Goal: Contribute content

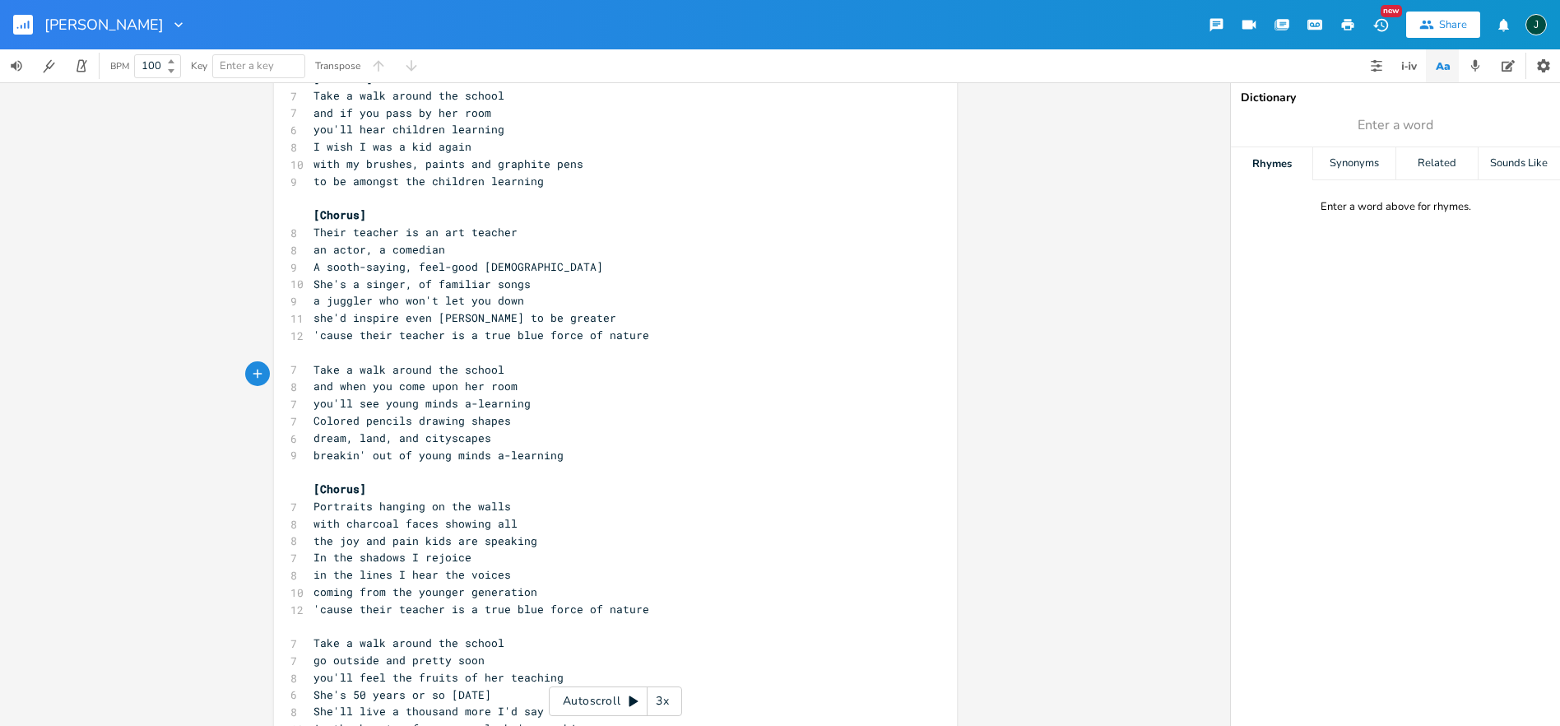
scroll to position [0, 2]
click at [607, 430] on pre "dream, land, and cityscapes" at bounding box center [607, 438] width 594 height 17
click at [1385, 25] on icon "button" at bounding box center [1381, 24] width 17 height 17
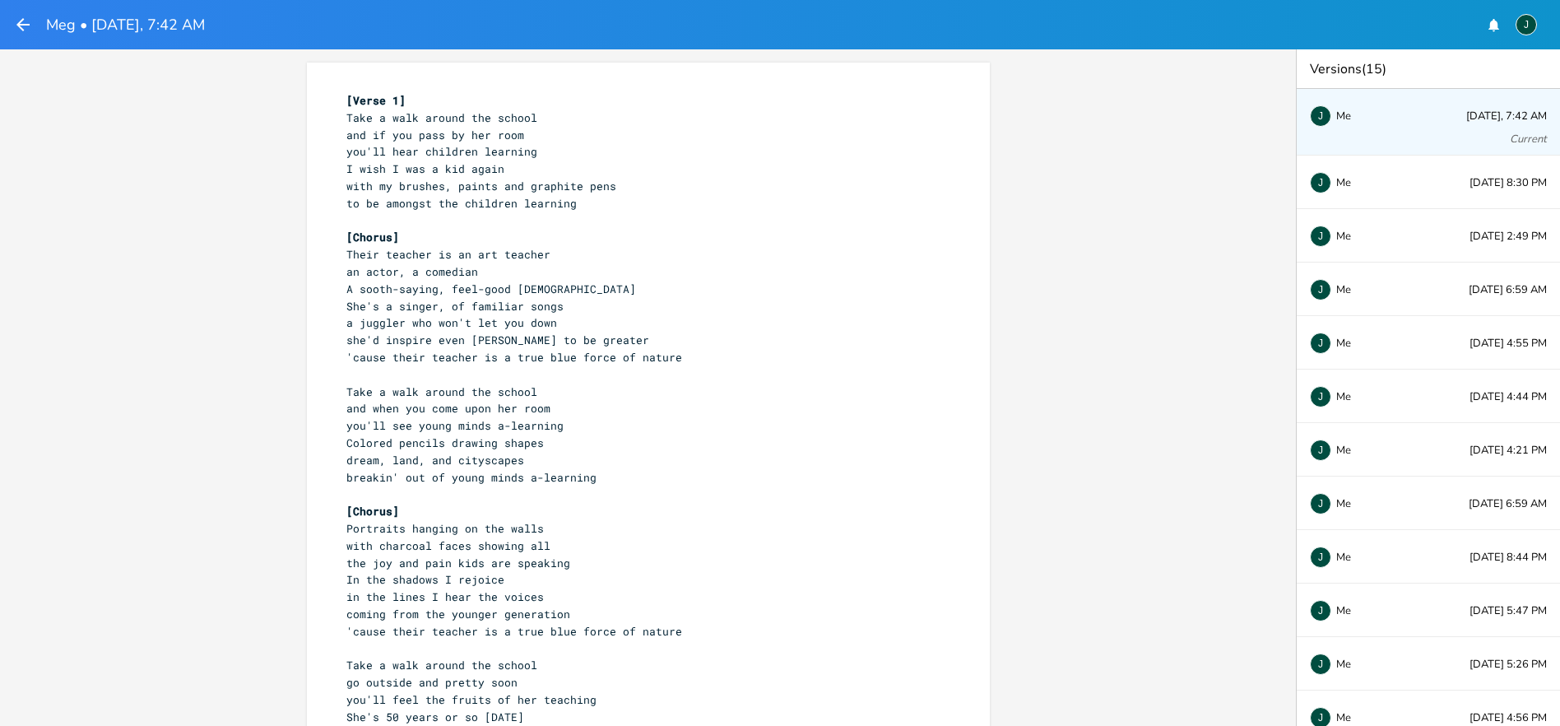
scroll to position [58, 0]
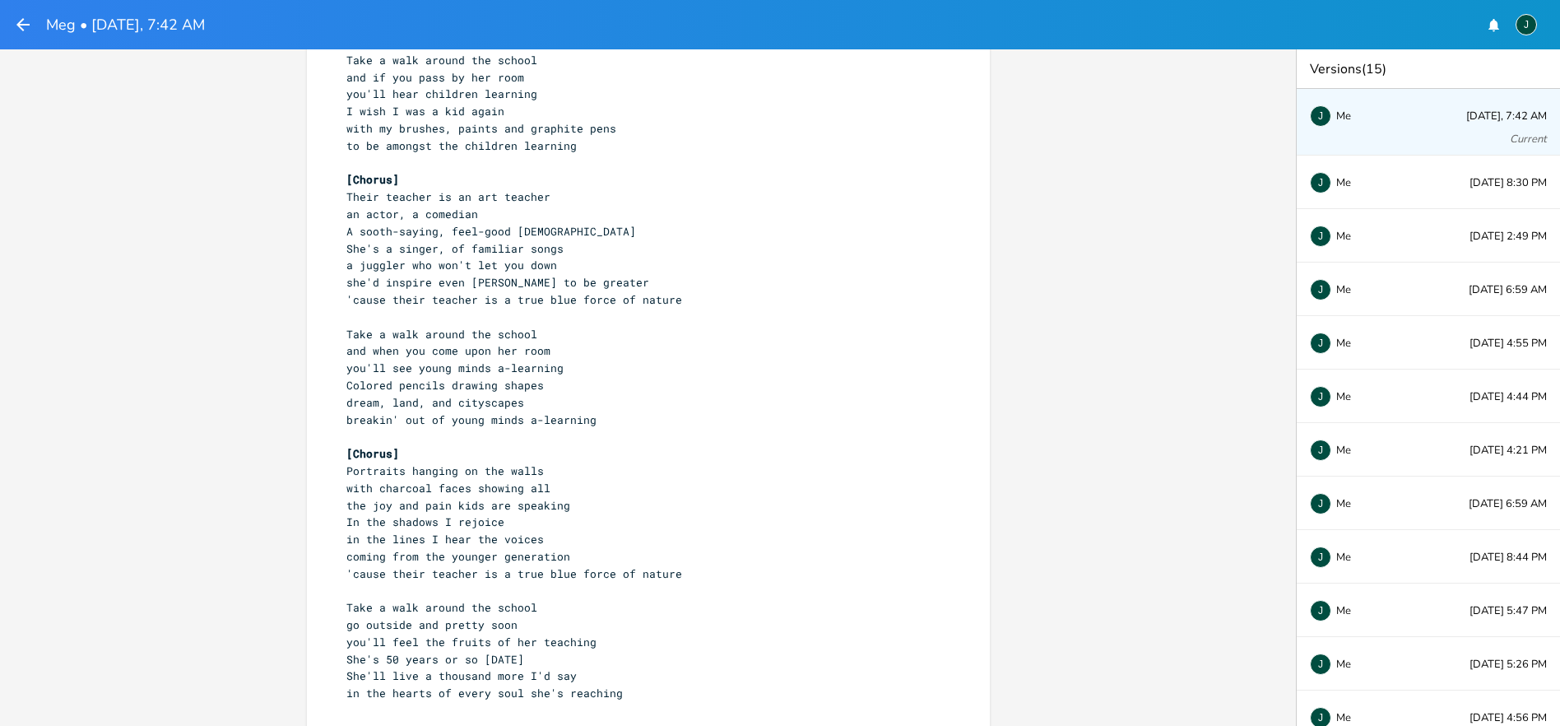
click at [365, 428] on pre "​" at bounding box center [640, 436] width 594 height 17
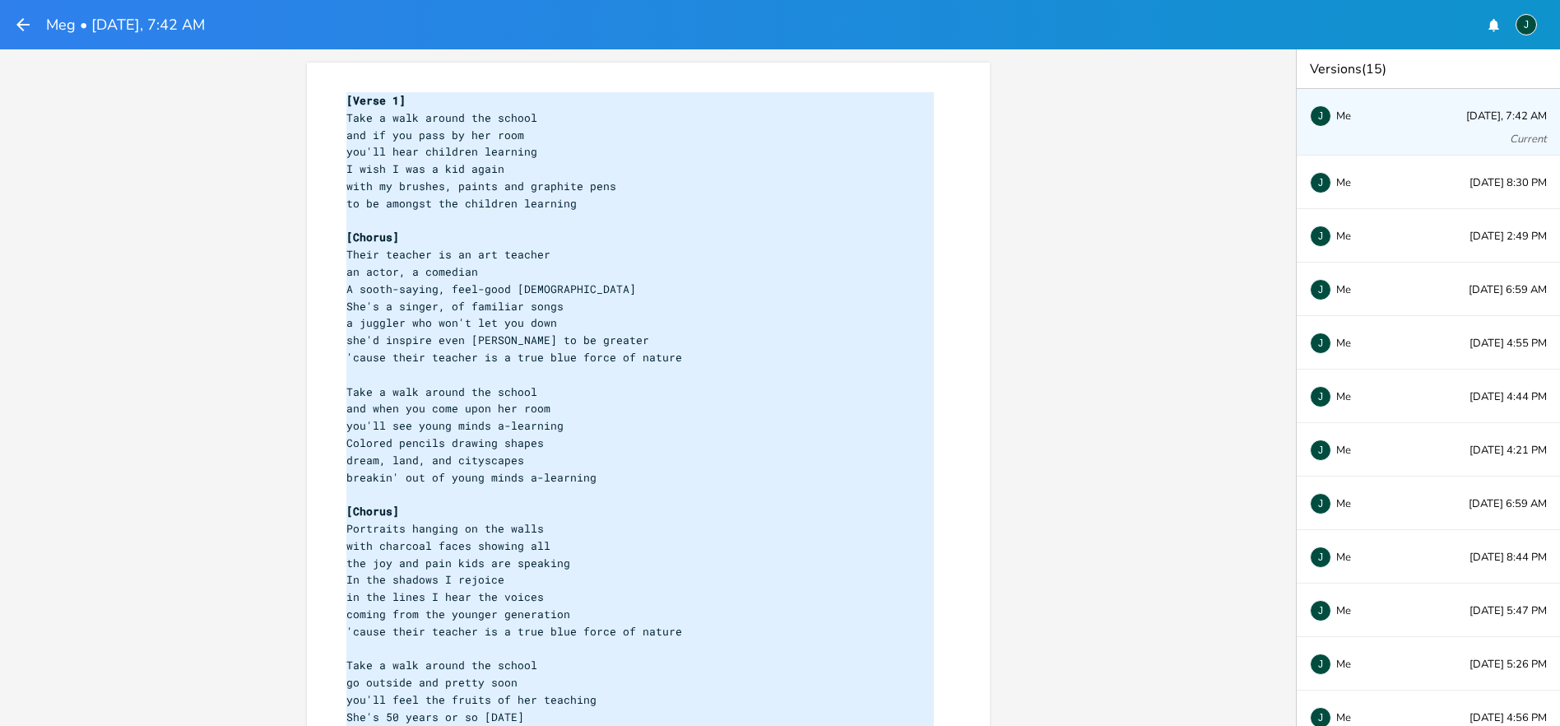
scroll to position [48, 0]
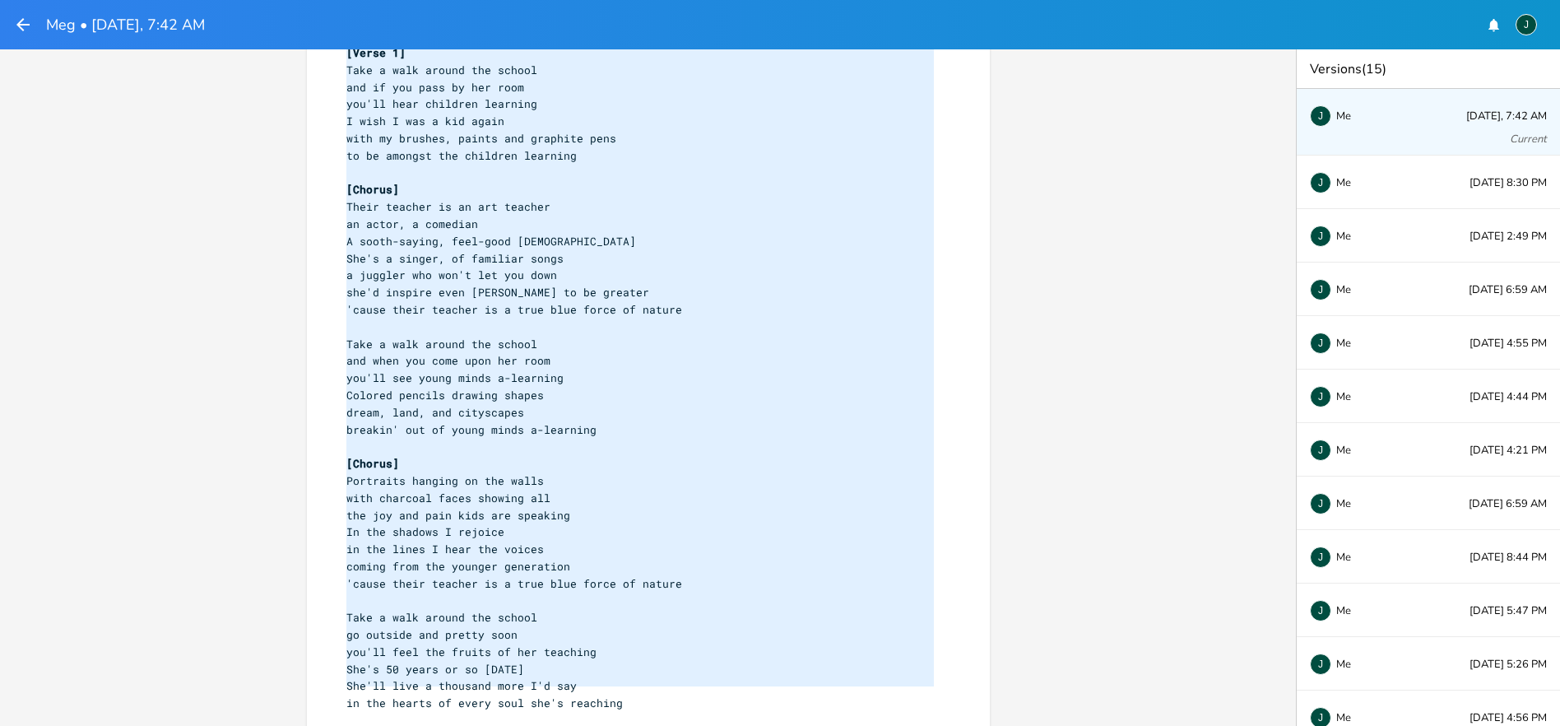
drag, startPoint x: 341, startPoint y: 100, endPoint x: 628, endPoint y: 643, distance: 613.2
click at [624, 720] on div "x [Verse 1] Take a walk around the school and if you pass by her room you'll he…" at bounding box center [660, 399] width 635 height 716
type textarea "[Verse 1] Take a walk around the school and if you pass by her room you'll hear…"
click at [332, 264] on div "x [Verse 1] Take a walk around the school and if you pass by her room you'll he…" at bounding box center [648, 383] width 683 height 737
click at [634, 290] on pre "she'd inspire even [PERSON_NAME] to be greater" at bounding box center [640, 292] width 594 height 17
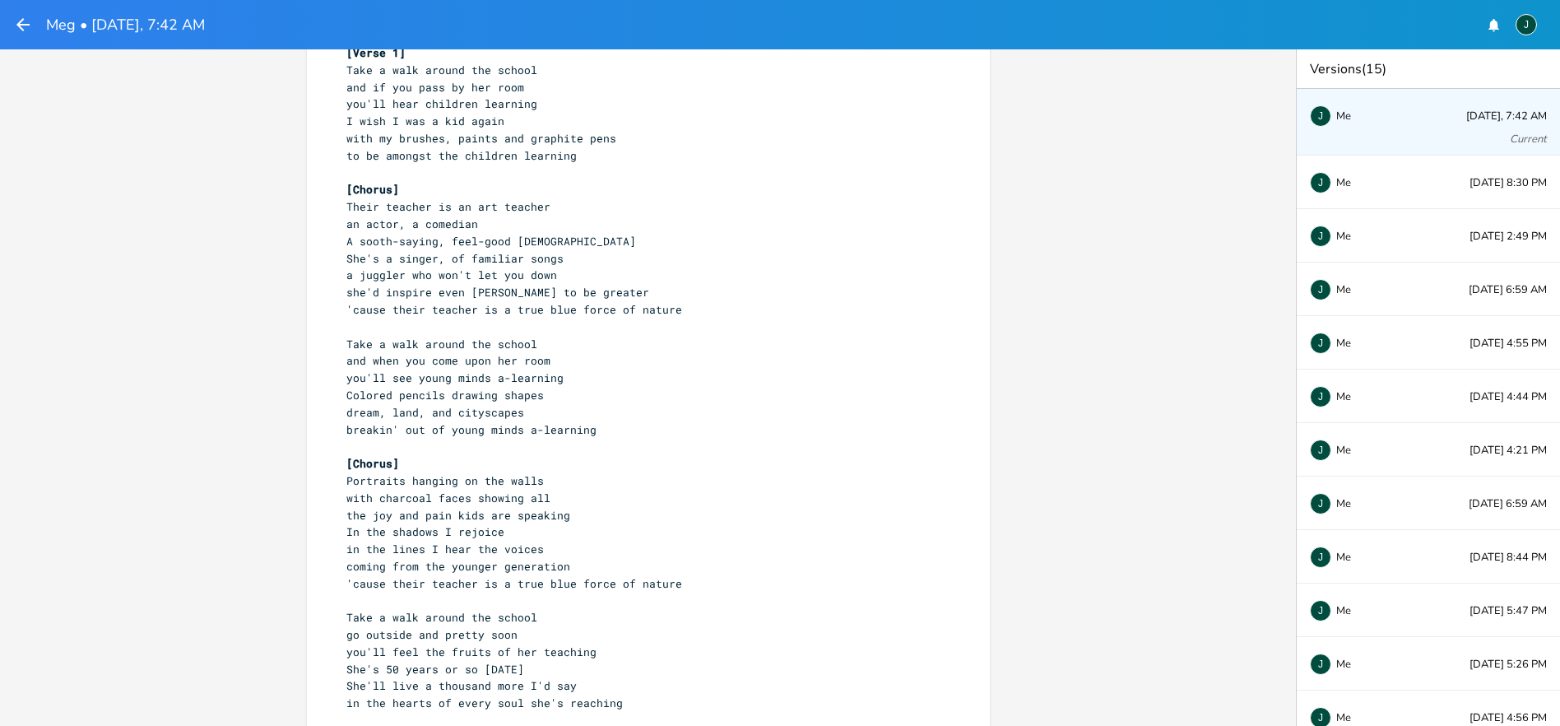
click at [18, 21] on icon "button" at bounding box center [23, 25] width 20 height 20
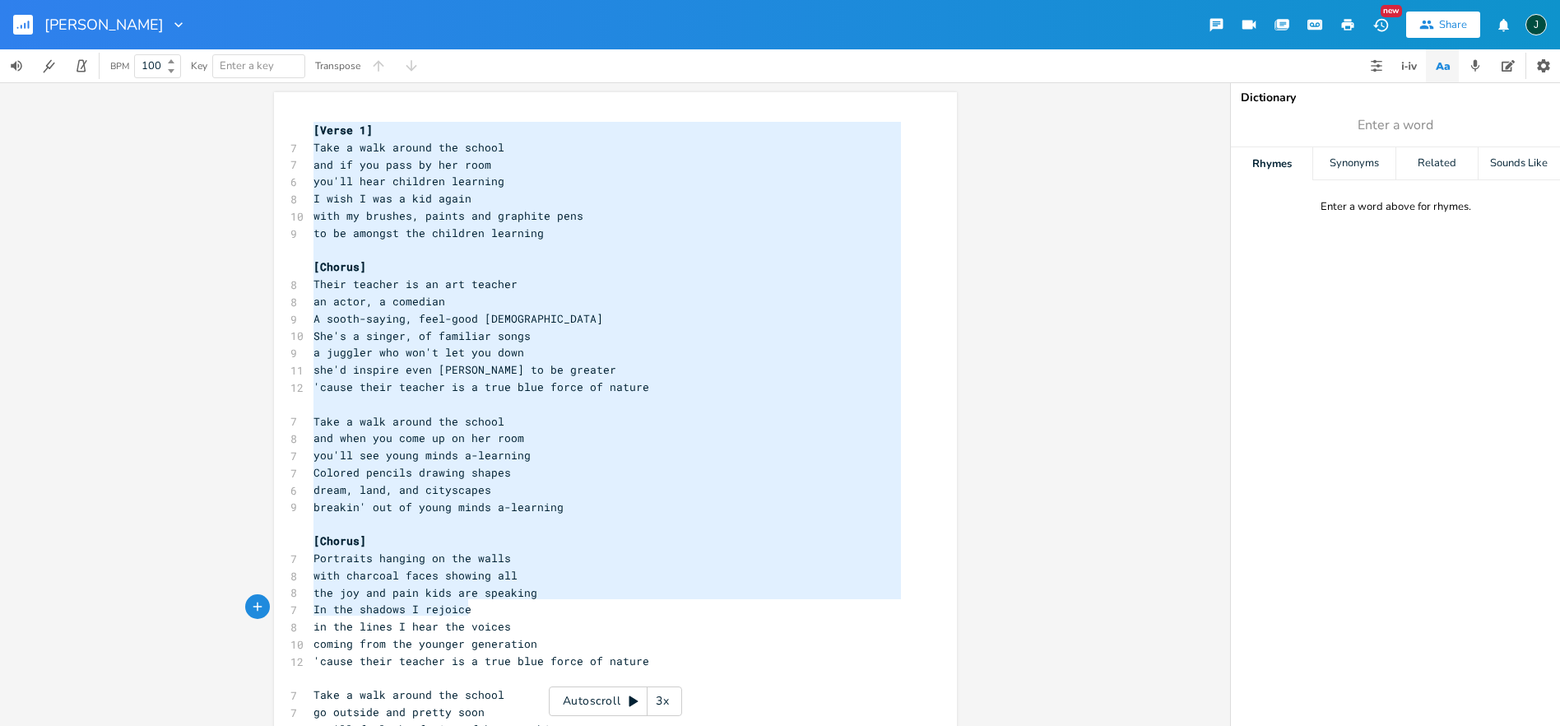
type textarea "[Verse 1] Take a walk around the school and if you pass by her room you'll hear…"
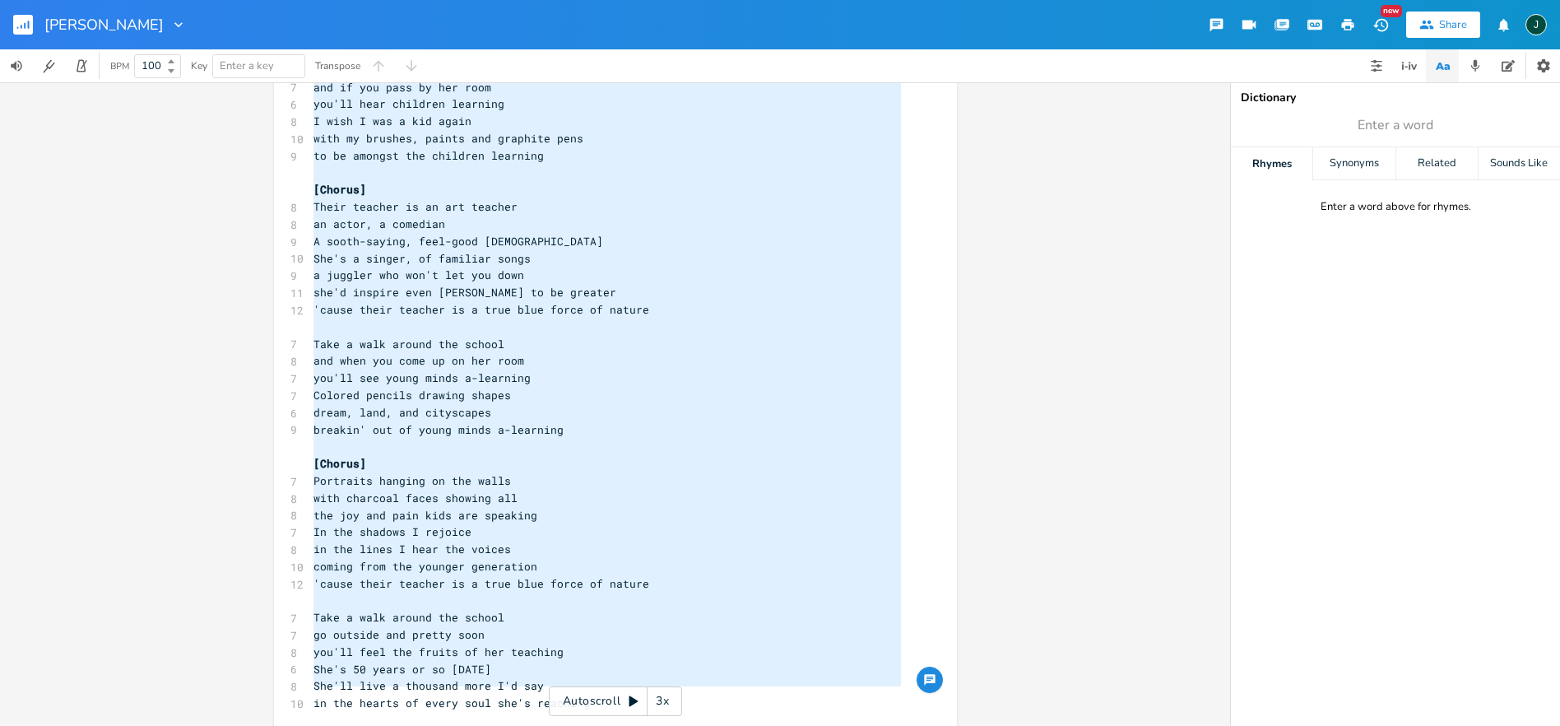
drag, startPoint x: 309, startPoint y: 126, endPoint x: 533, endPoint y: 715, distance: 630.5
click at [533, 715] on div "x [Verse 1] 7 Take a walk around the school 7 and if you pass by her room 6 you…" at bounding box center [627, 399] width 635 height 716
